Goal: Task Accomplishment & Management: Manage account settings

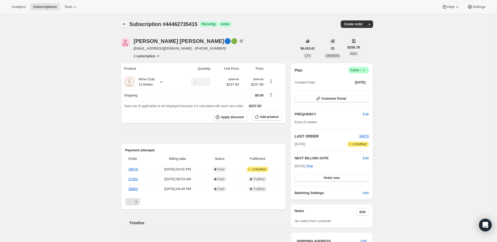
click at [124, 25] on icon "Subscriptions" at bounding box center [124, 23] width 5 height 5
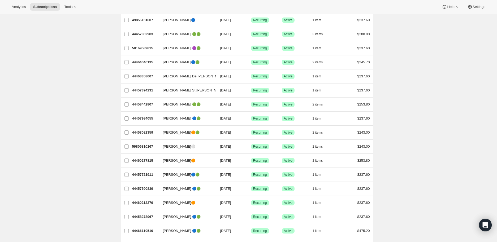
scroll to position [88, 0]
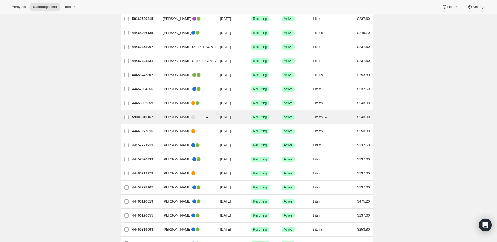
click at [326, 116] on icon "button" at bounding box center [325, 117] width 5 height 5
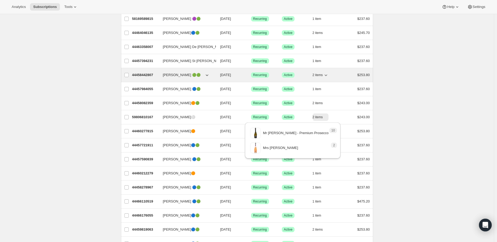
click at [327, 74] on icon "button" at bounding box center [325, 74] width 5 height 5
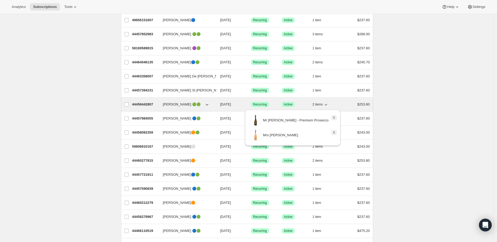
scroll to position [29, 0]
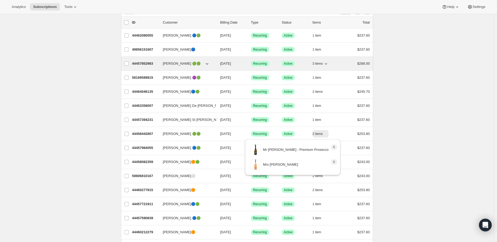
click at [326, 64] on icon "button" at bounding box center [325, 64] width 3 height 2
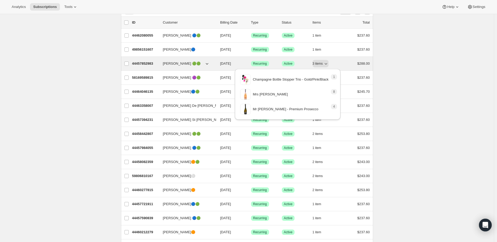
click at [144, 61] on p "44457852983" at bounding box center [145, 63] width 27 height 5
